Goal: Book appointment/travel/reservation

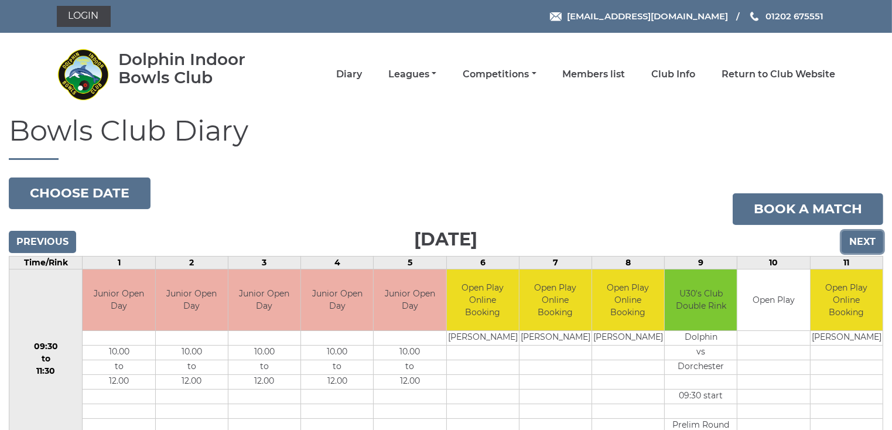
click at [855, 239] on input "Next" at bounding box center [863, 242] width 42 height 22
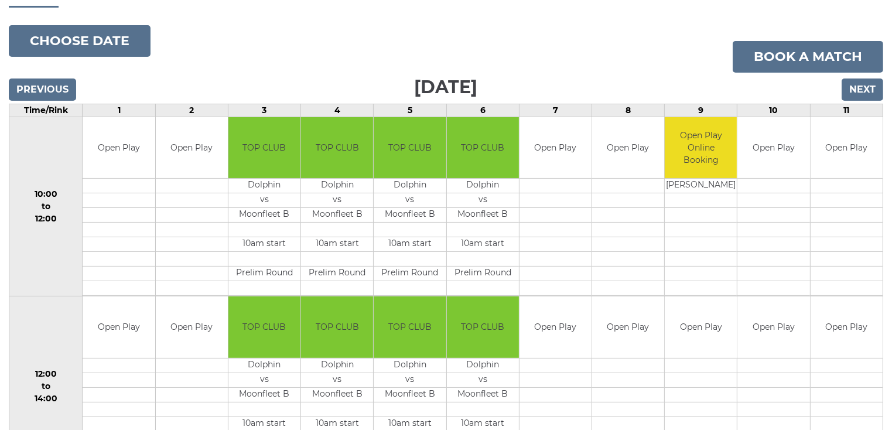
scroll to position [117, 0]
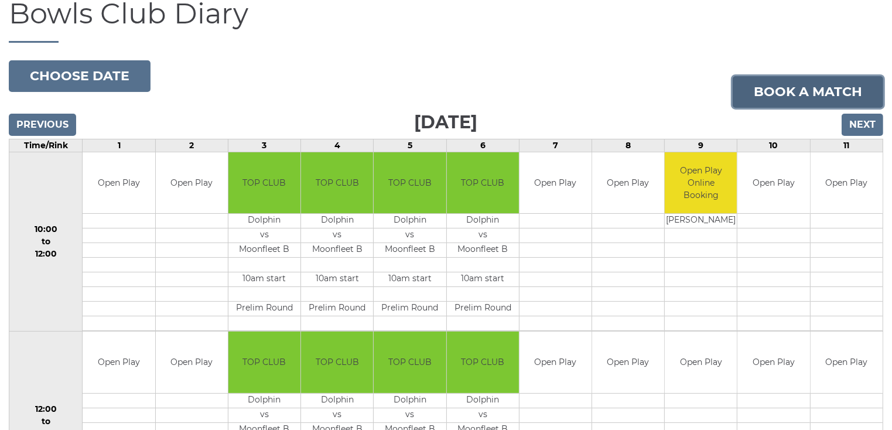
click at [800, 94] on link "Book a match" at bounding box center [808, 92] width 151 height 32
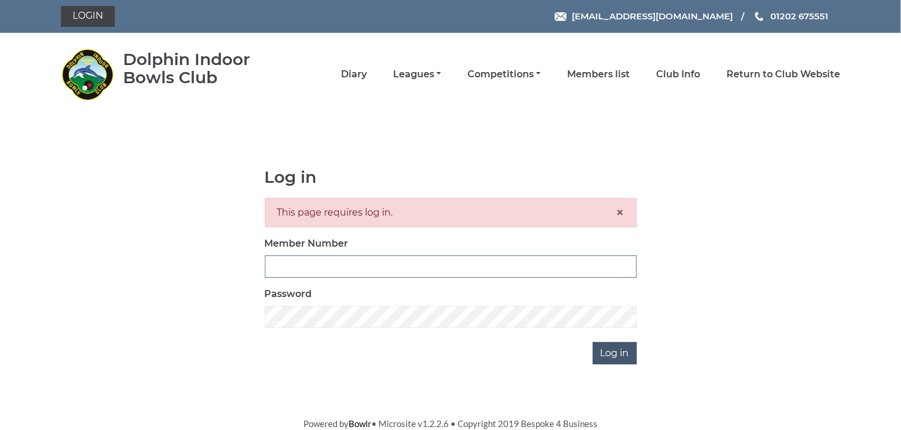
type input "3866"
click at [610, 353] on input "Log in" at bounding box center [615, 353] width 44 height 22
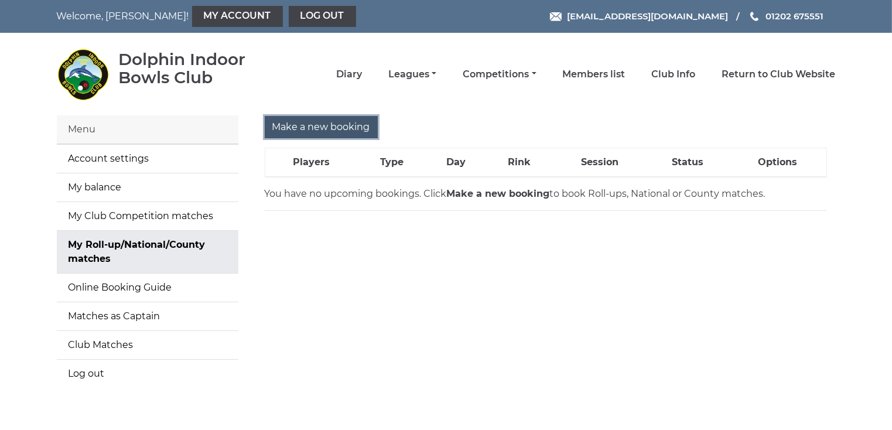
click at [354, 128] on input "Make a new booking" at bounding box center [321, 127] width 113 height 22
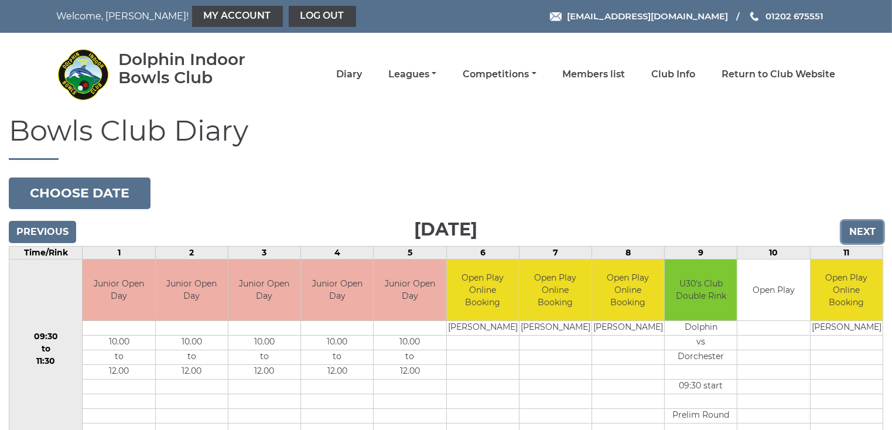
click at [872, 230] on input "Next" at bounding box center [863, 232] width 42 height 22
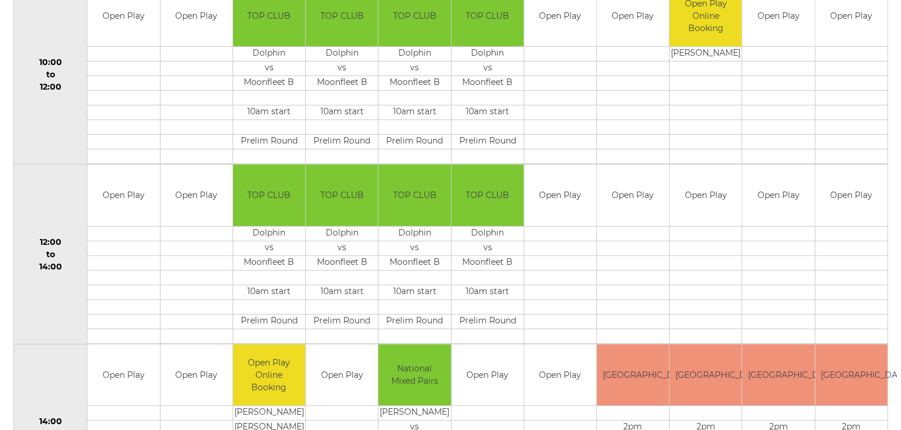
scroll to position [229, 0]
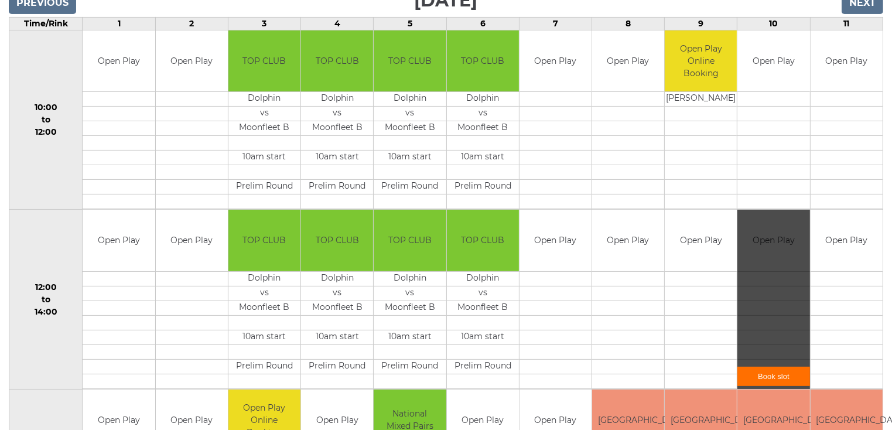
click at [774, 371] on link "Book slot" at bounding box center [774, 376] width 72 height 19
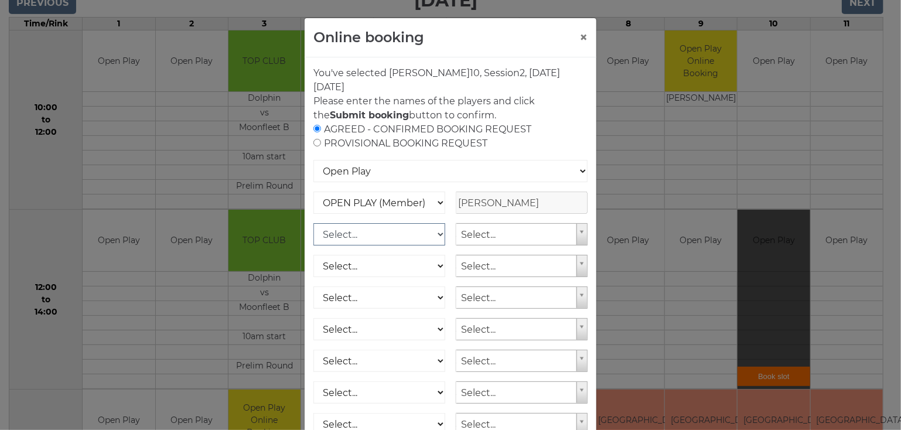
click at [432, 231] on select "Select... OPEN PLAY (Member) OPEN PLAY (Visitor) SPOONS (Member) SPOONS (Visito…" at bounding box center [379, 234] width 132 height 22
click at [637, 355] on div "Online booking × You've selected Rink 10 , Session 2 , [DATE][DATE] Please ente…" at bounding box center [450, 215] width 901 height 430
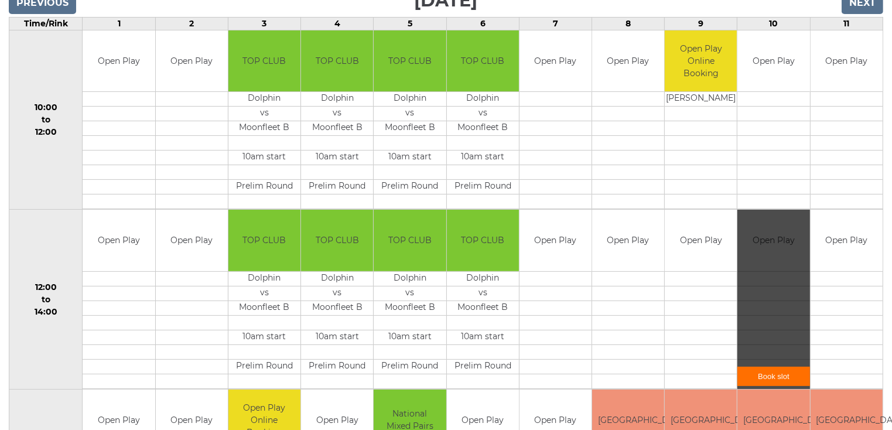
click at [783, 371] on link "Book slot" at bounding box center [774, 376] width 72 height 19
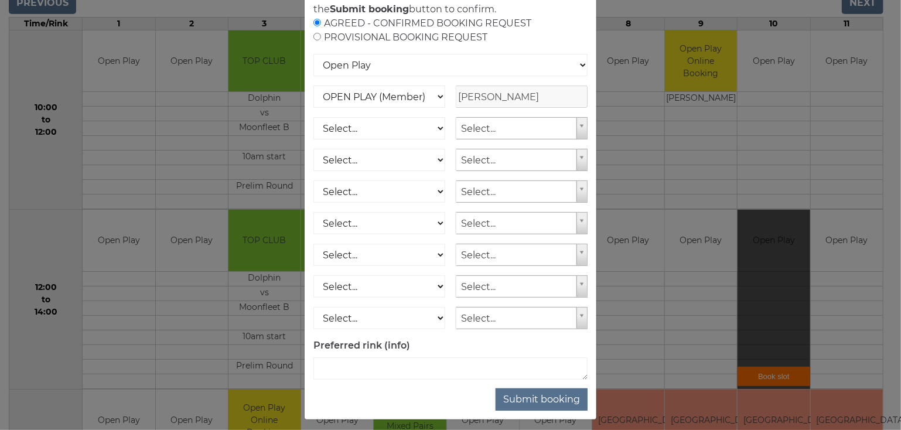
scroll to position [112, 0]
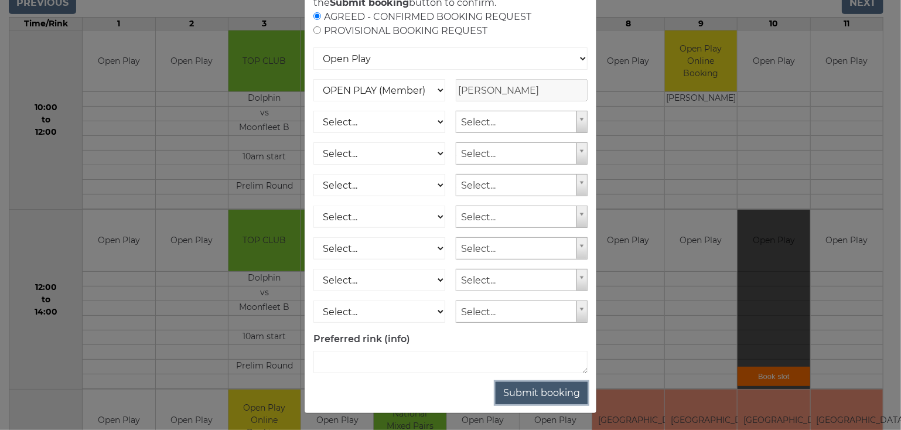
click at [525, 390] on button "Submit booking" at bounding box center [542, 393] width 92 height 22
